Goal: Find specific page/section: Find specific page/section

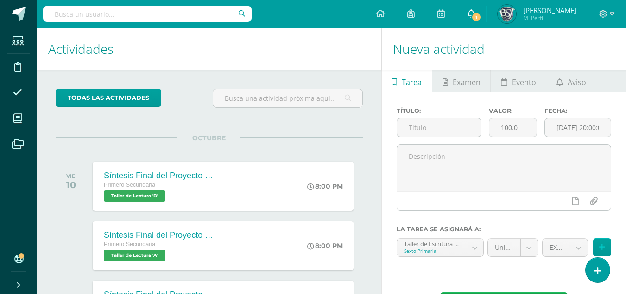
click at [486, 11] on link "1" at bounding box center [472, 14] width 30 height 28
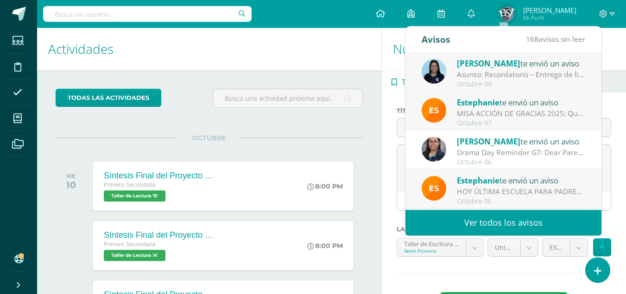
click at [512, 72] on div "Asunto: Recordatorio – Entrega de libro de alquiler Matemática CONAMAT: Estimad…" at bounding box center [521, 74] width 129 height 11
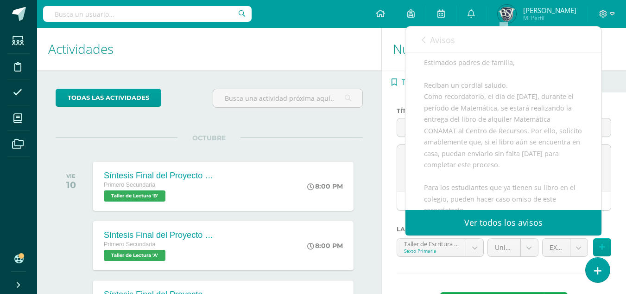
scroll to position [93, 0]
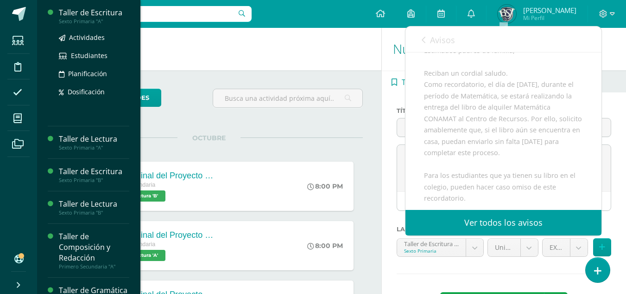
click at [80, 12] on div "Taller de Escritura" at bounding box center [94, 12] width 70 height 11
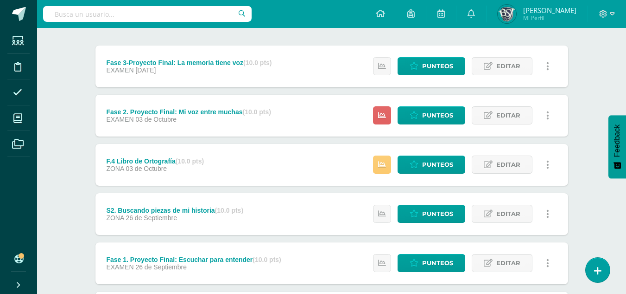
scroll to position [93, 0]
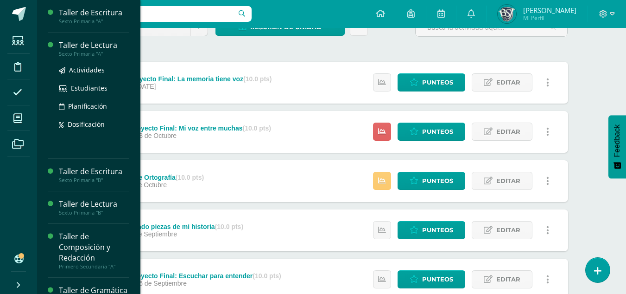
click at [82, 43] on div "Taller de Lectura" at bounding box center [94, 45] width 70 height 11
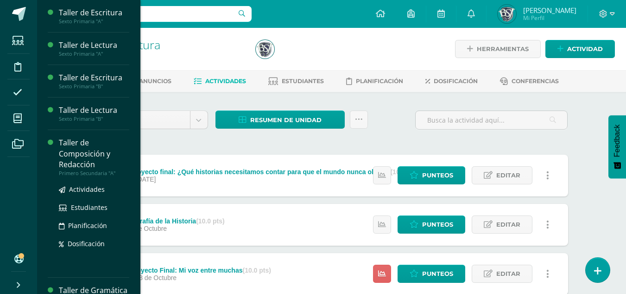
click at [86, 146] on div "Taller de Composición y Redacción" at bounding box center [94, 153] width 70 height 32
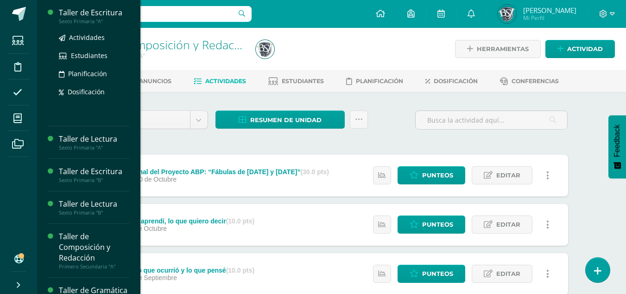
click at [80, 13] on div "Taller de Escritura" at bounding box center [94, 12] width 70 height 11
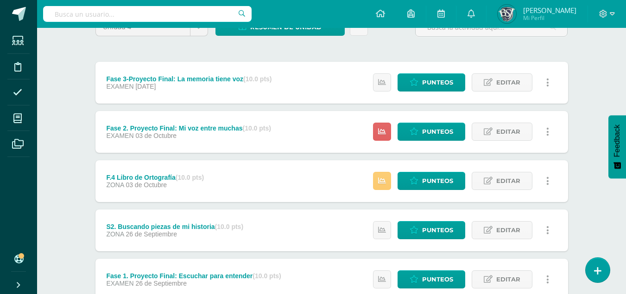
scroll to position [82, 0]
